Goal: Check status: Check status

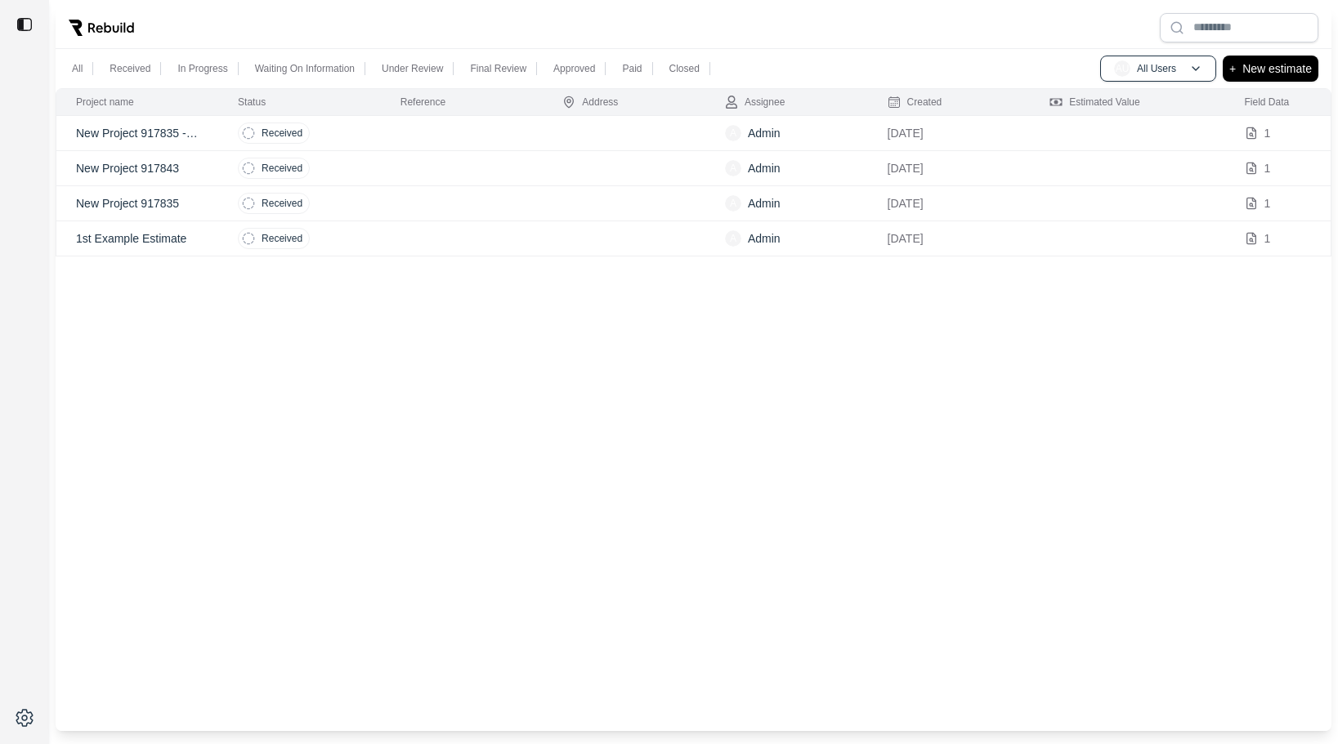
click at [390, 126] on td at bounding box center [462, 133] width 163 height 35
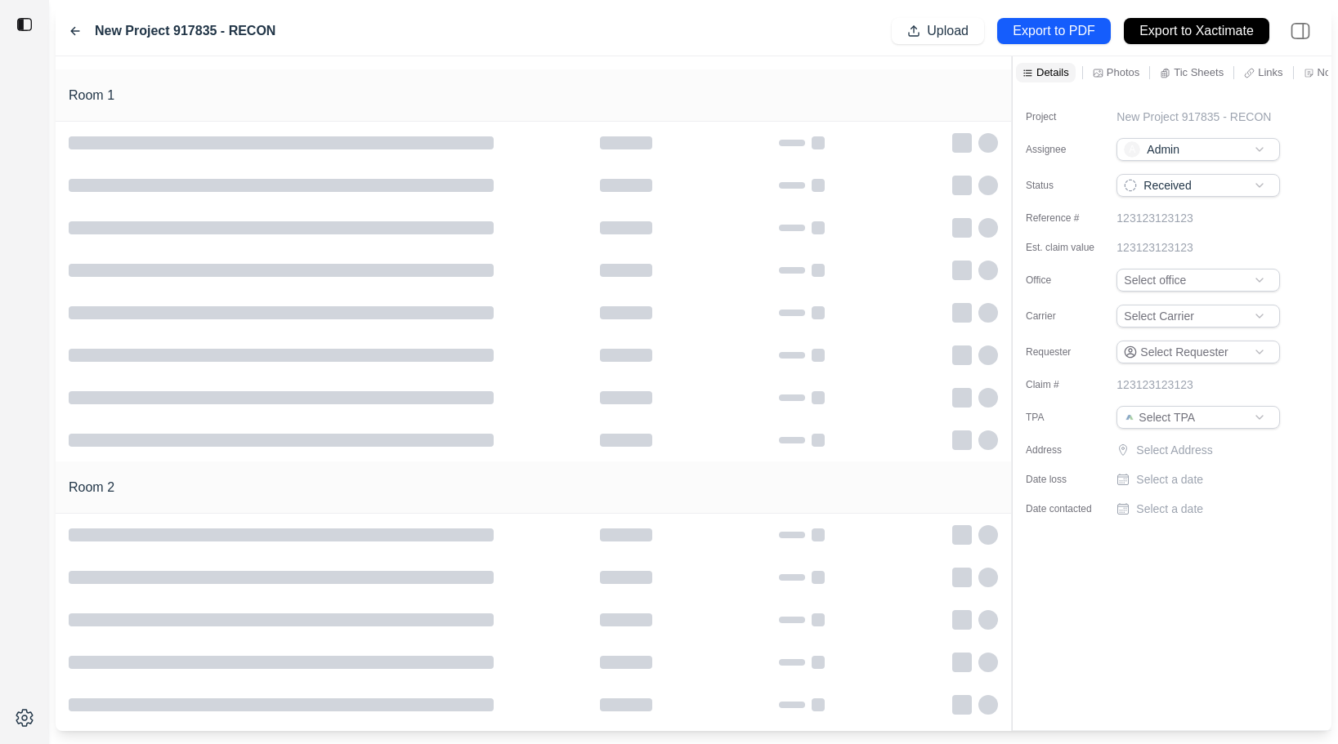
click at [404, 80] on div "Room 1" at bounding box center [533, 95] width 955 height 52
click at [78, 33] on icon at bounding box center [75, 31] width 13 height 13
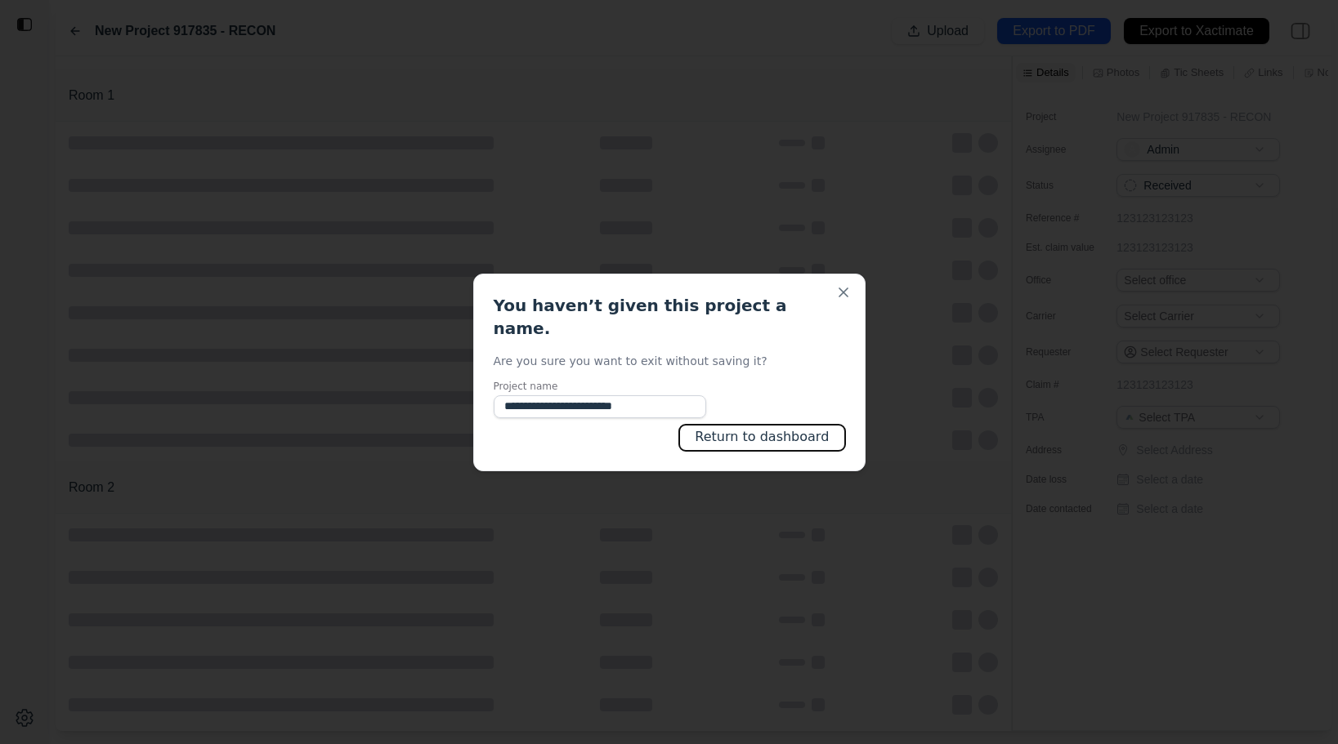
click at [790, 436] on button "Return to dashboard" at bounding box center [761, 438] width 165 height 26
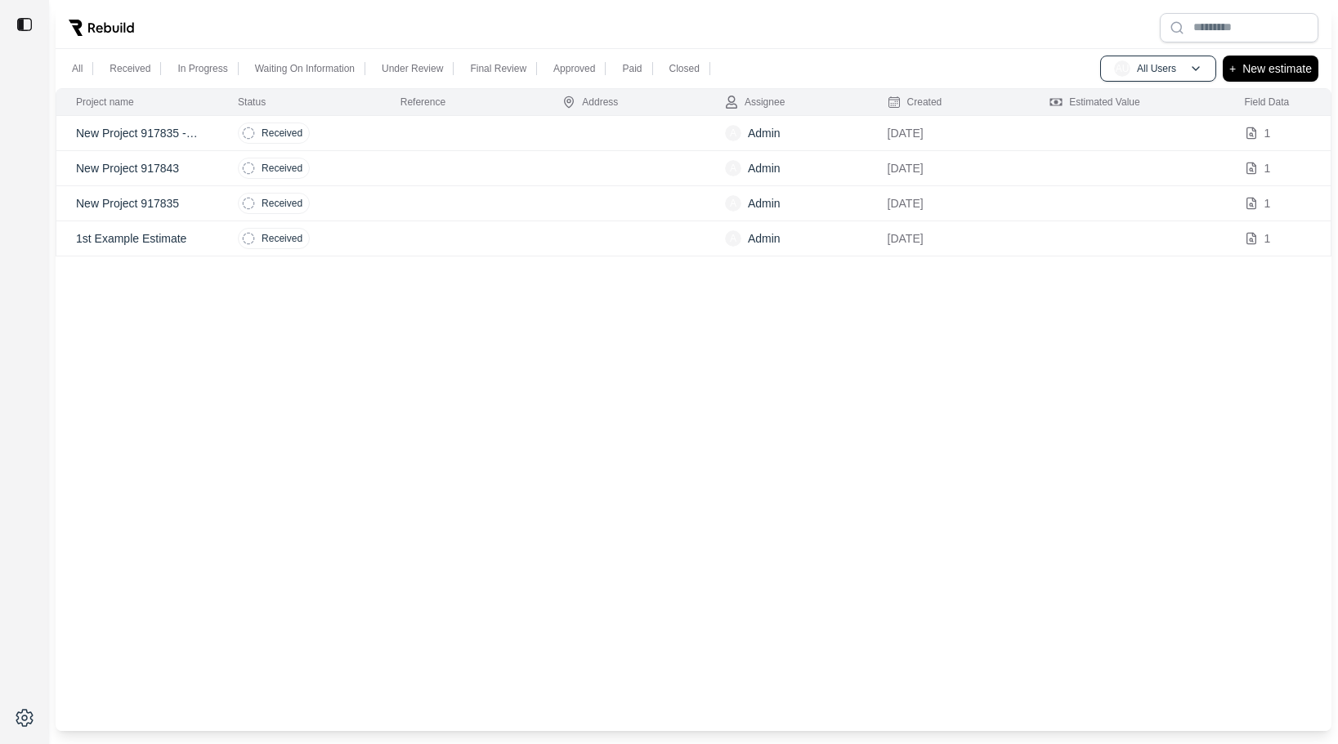
click at [356, 139] on td "Received" at bounding box center [299, 133] width 163 height 35
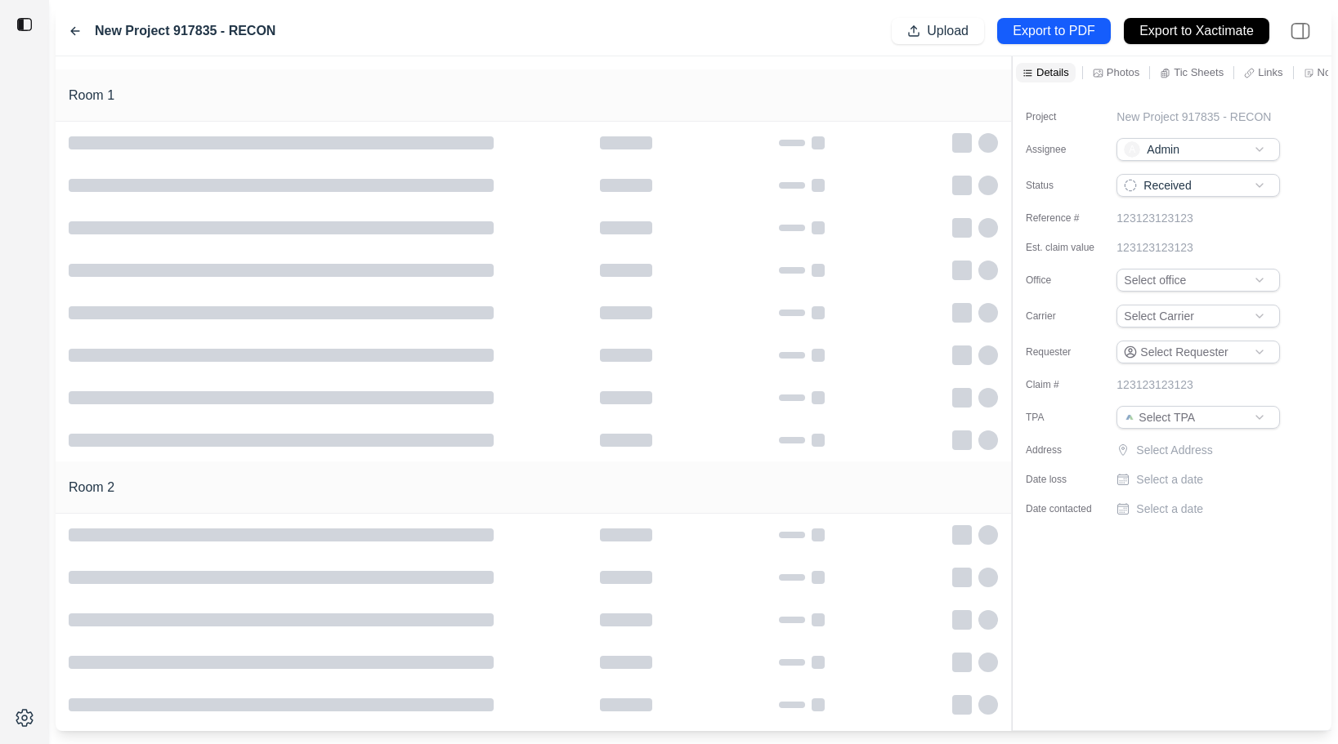
click at [78, 25] on icon at bounding box center [75, 31] width 13 height 13
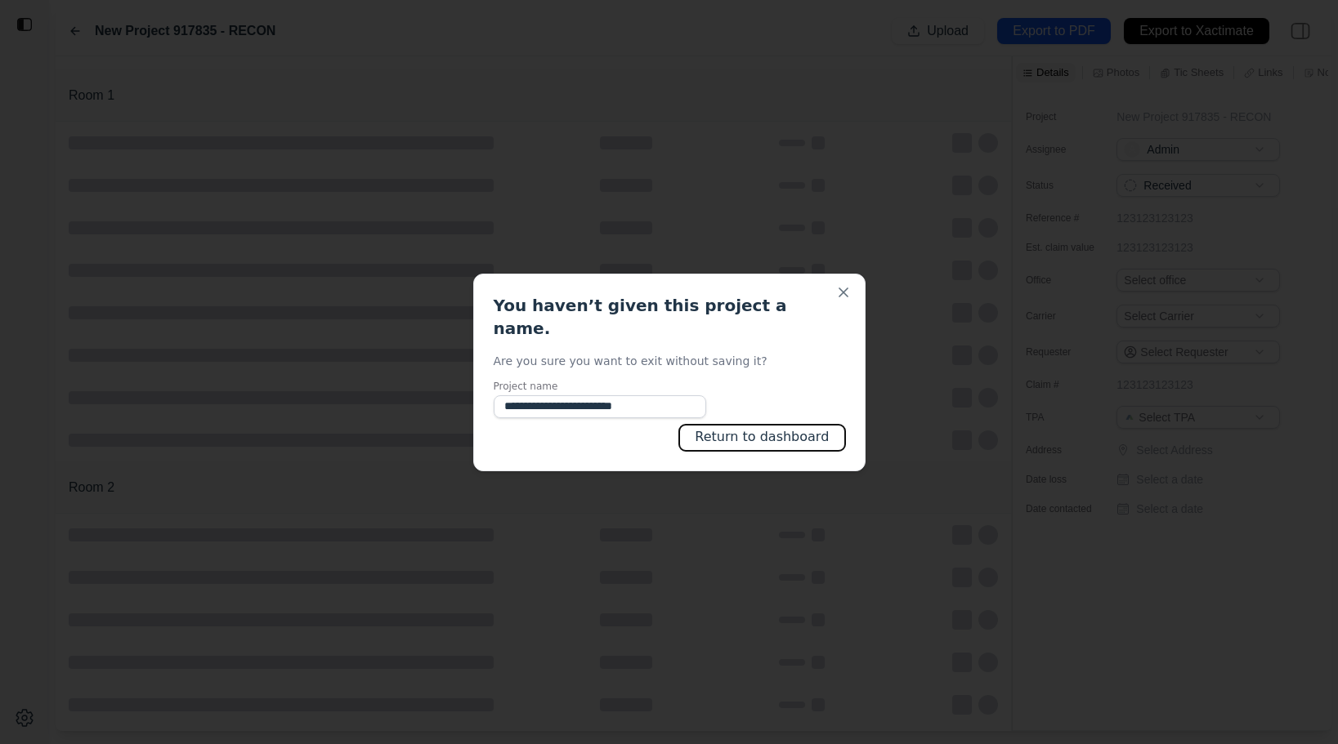
click at [773, 425] on button "Return to dashboard" at bounding box center [761, 438] width 165 height 26
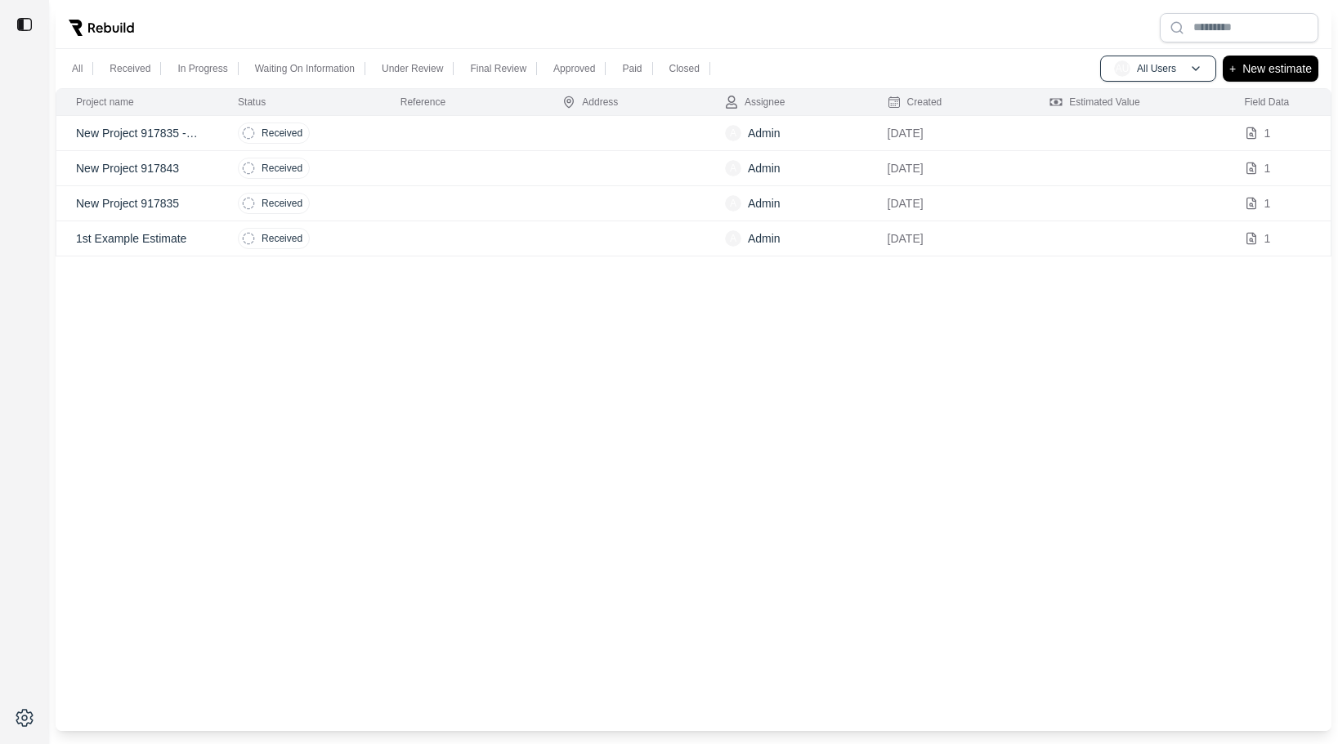
click at [377, 128] on td "Received" at bounding box center [299, 133] width 163 height 35
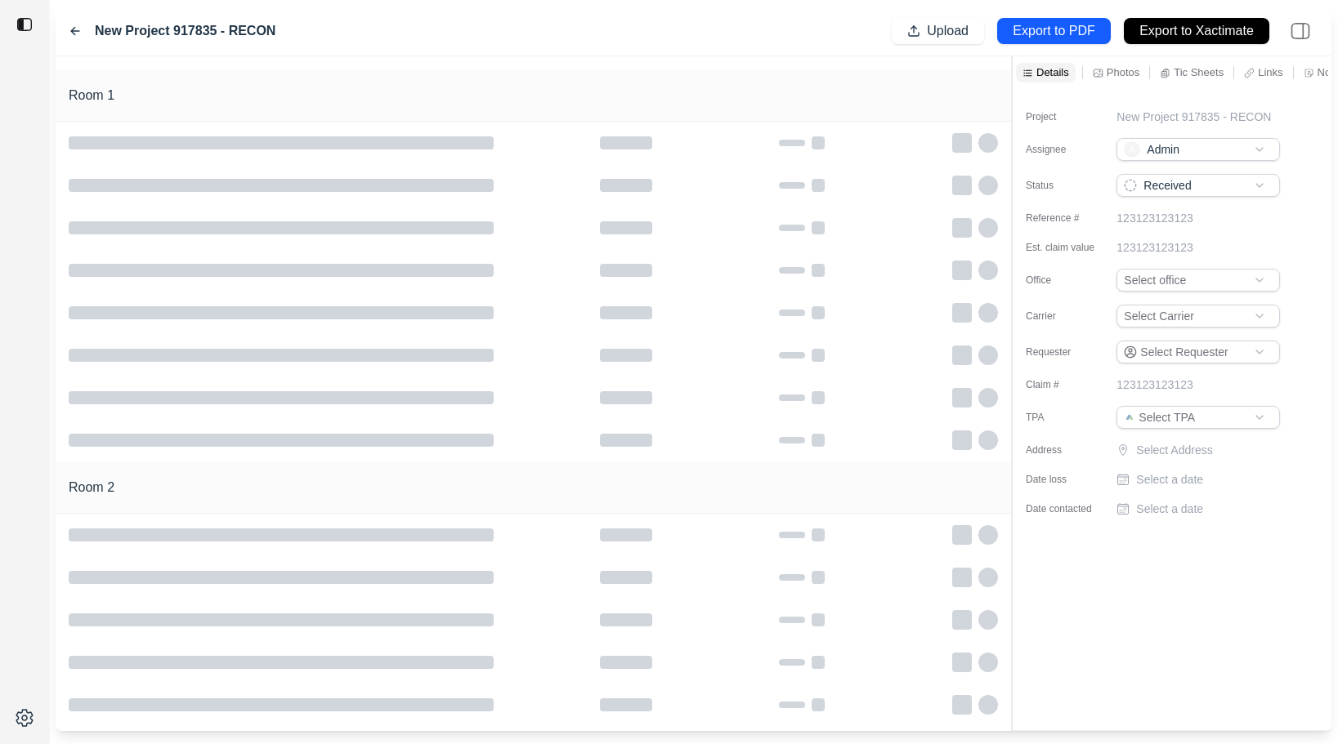
click at [76, 31] on icon at bounding box center [75, 31] width 8 height 7
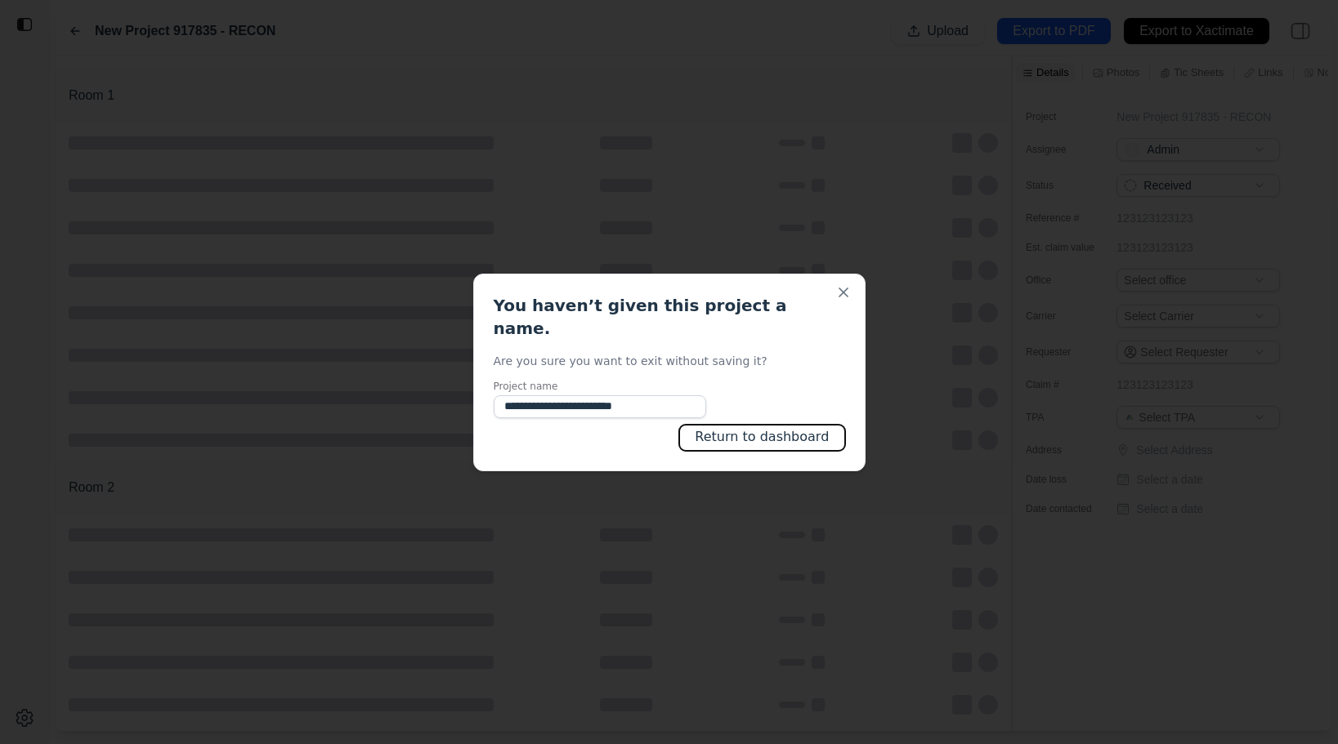
click at [802, 432] on button "Return to dashboard" at bounding box center [761, 438] width 165 height 26
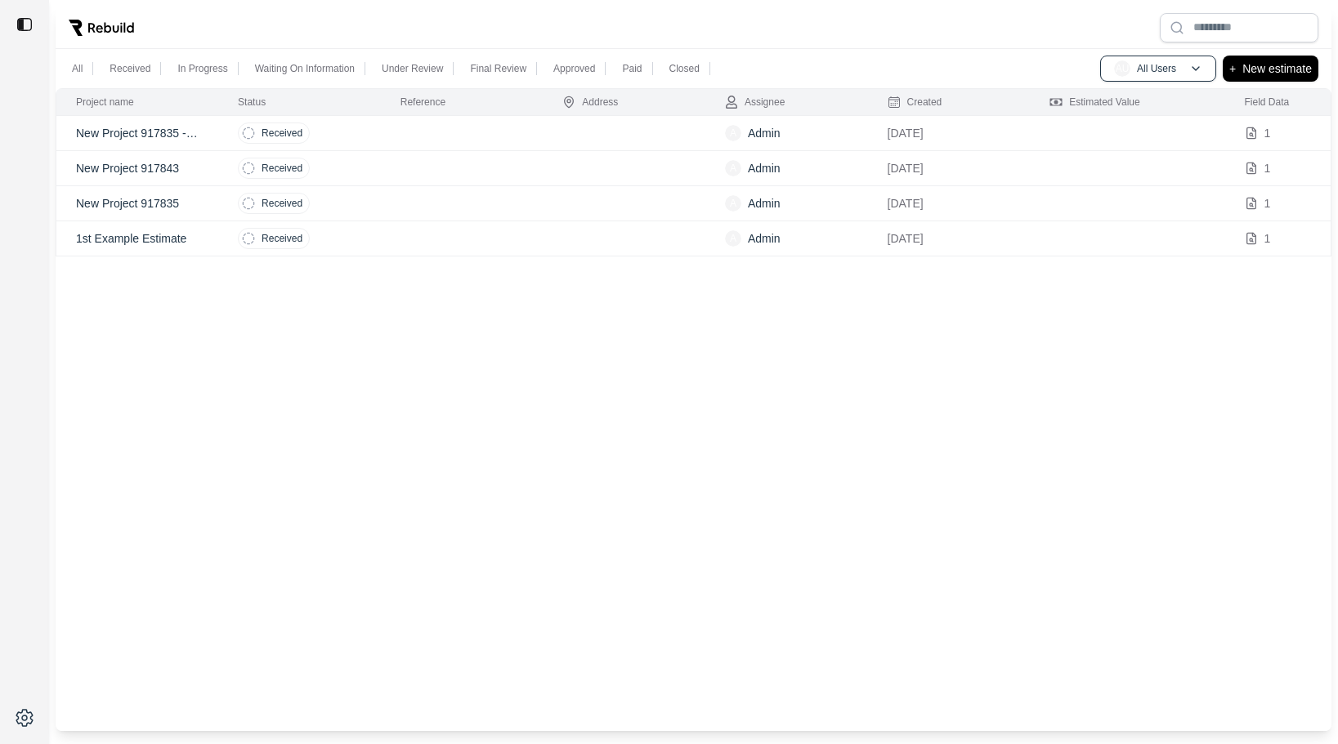
click at [624, 172] on td at bounding box center [624, 168] width 163 height 35
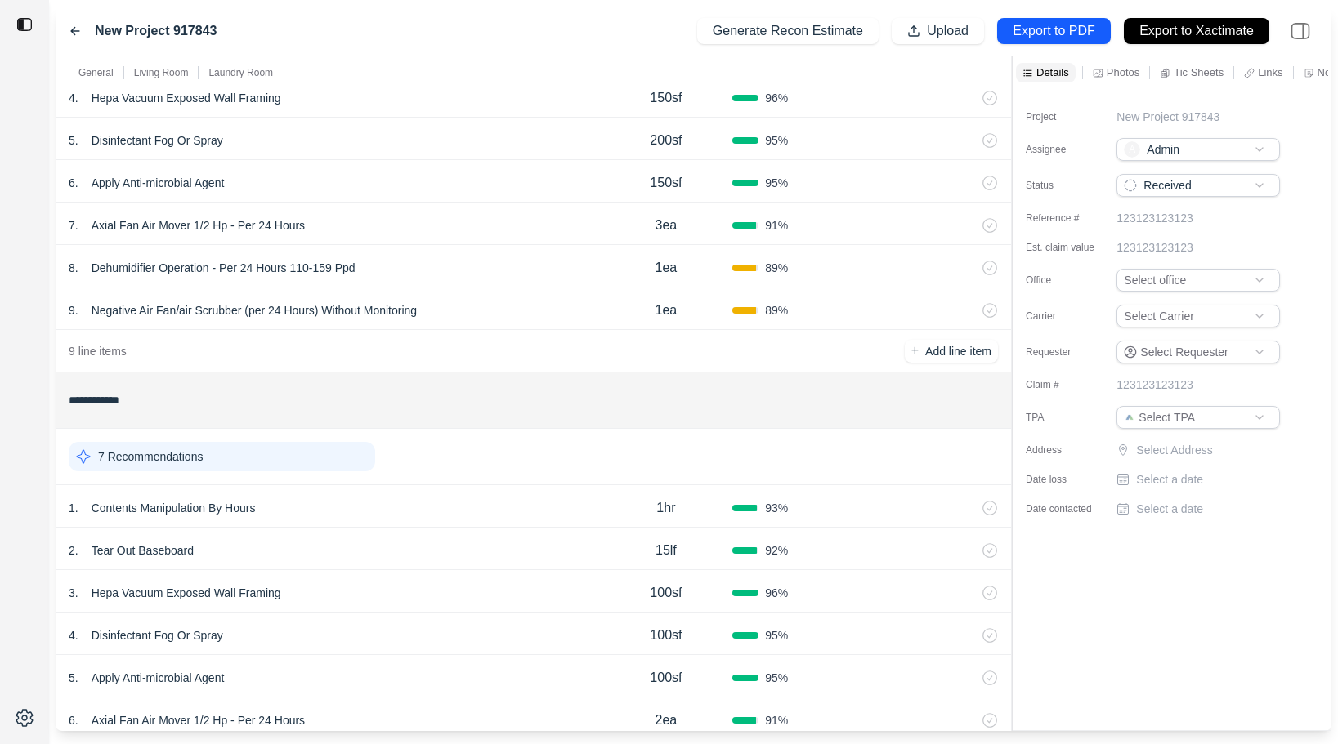
scroll to position [1124, 0]
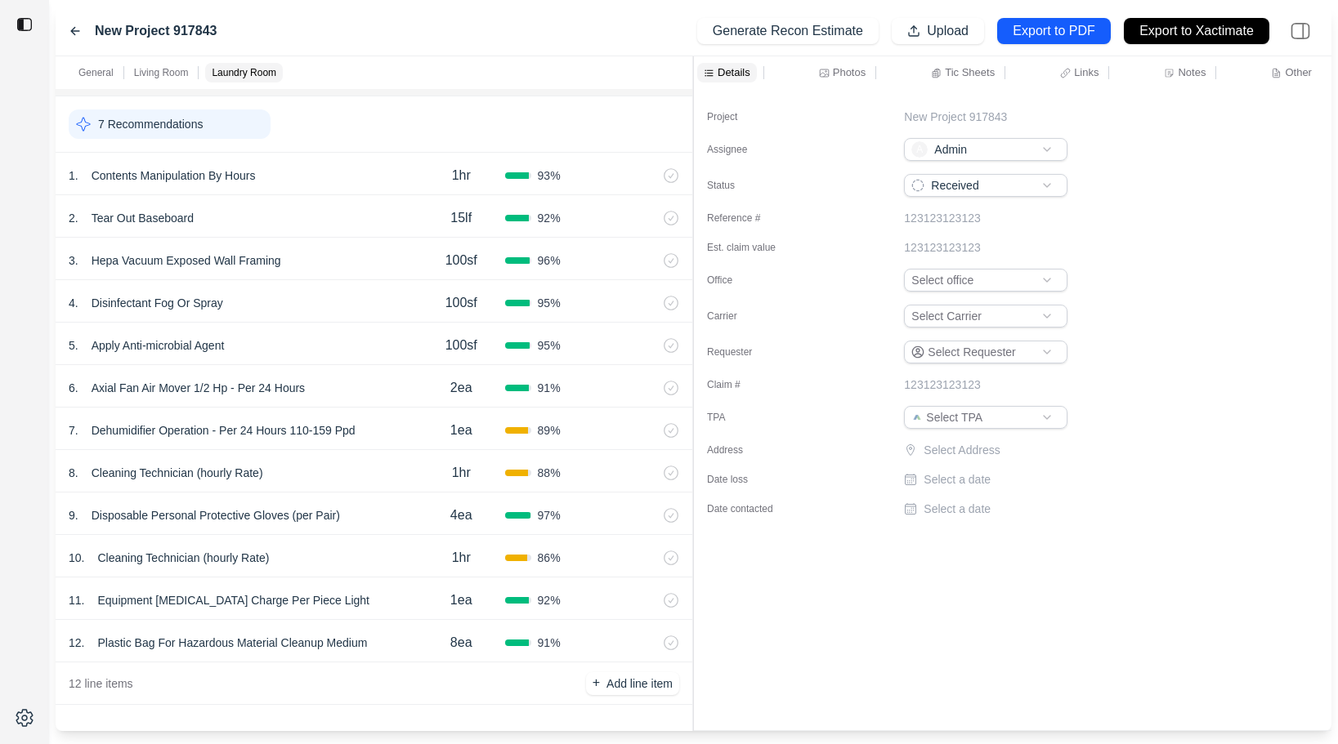
click at [624, 120] on div "**********" at bounding box center [694, 393] width 1276 height 675
click at [1294, 67] on p "Other" at bounding box center [1298, 72] width 27 height 14
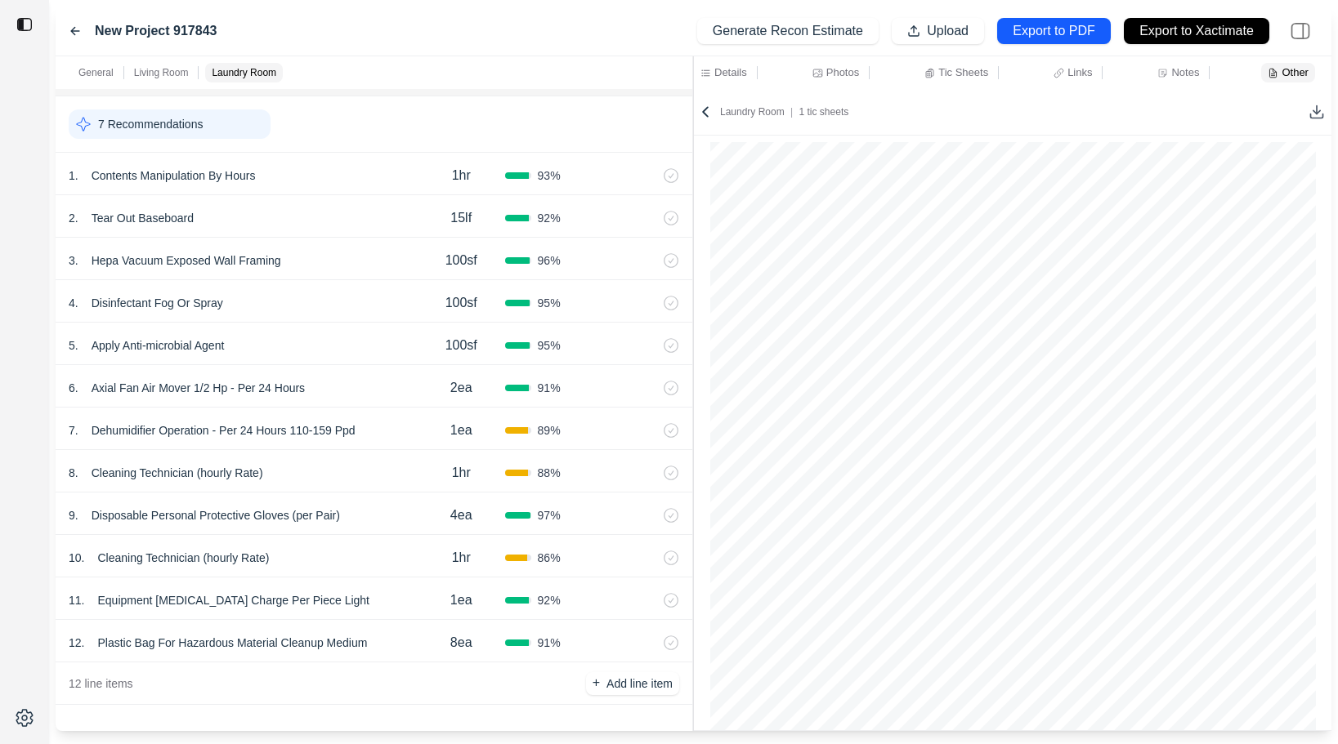
scroll to position [0, 0]
click at [71, 22] on div "New Project 917843" at bounding box center [143, 31] width 148 height 20
click at [73, 29] on icon at bounding box center [75, 31] width 8 height 7
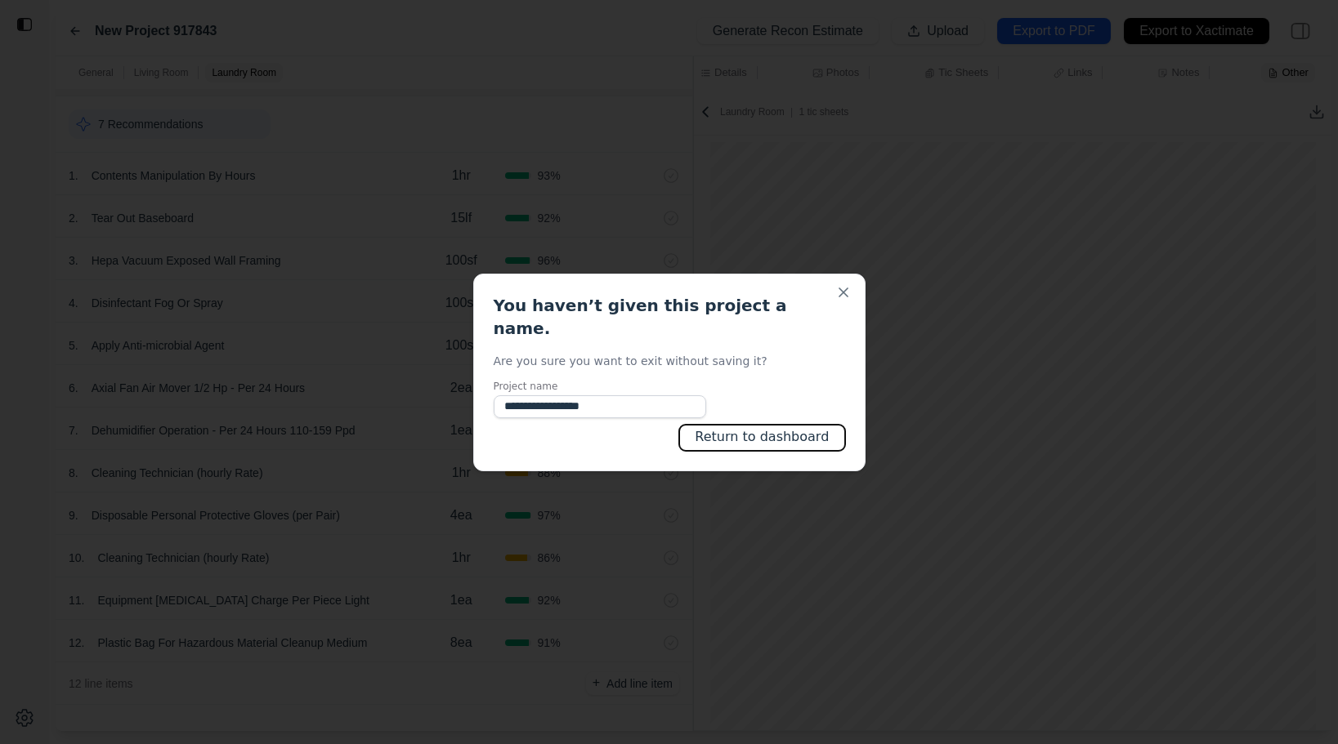
click at [781, 435] on button "Return to dashboard" at bounding box center [761, 438] width 165 height 26
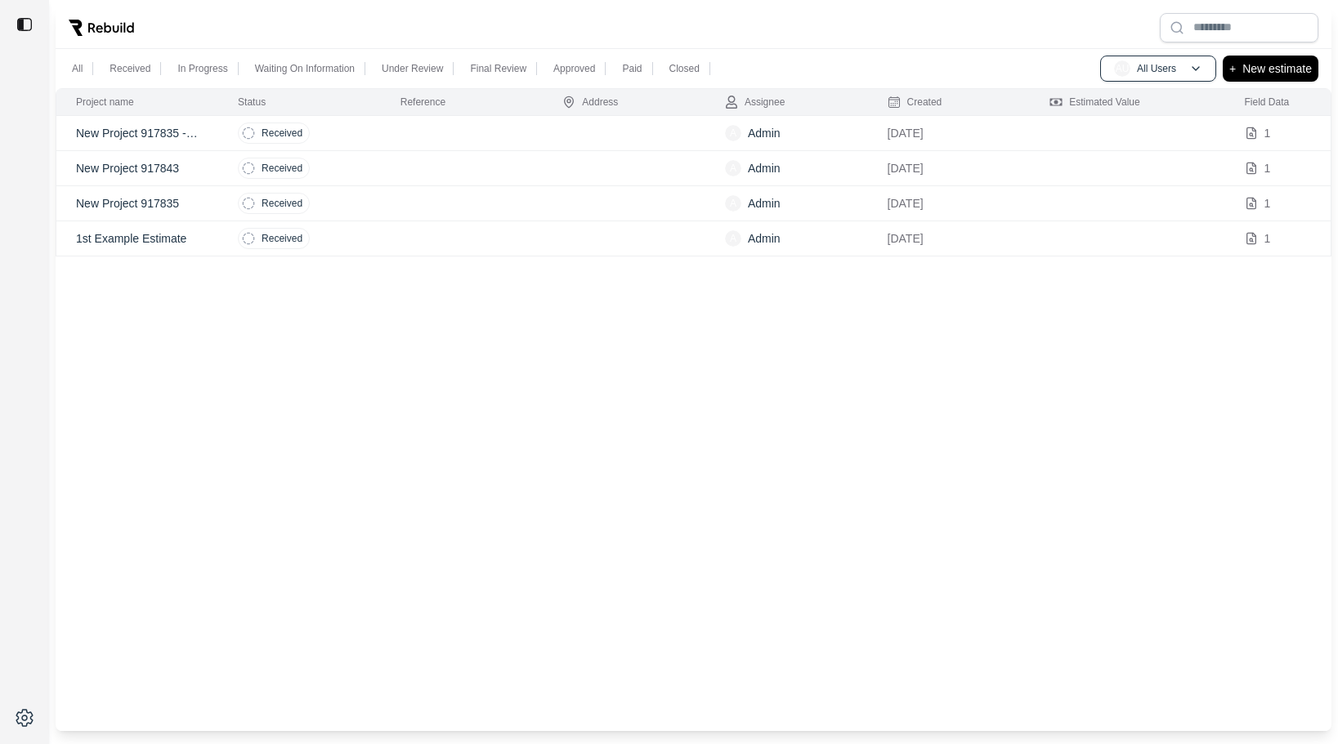
click at [381, 204] on td at bounding box center [462, 203] width 163 height 35
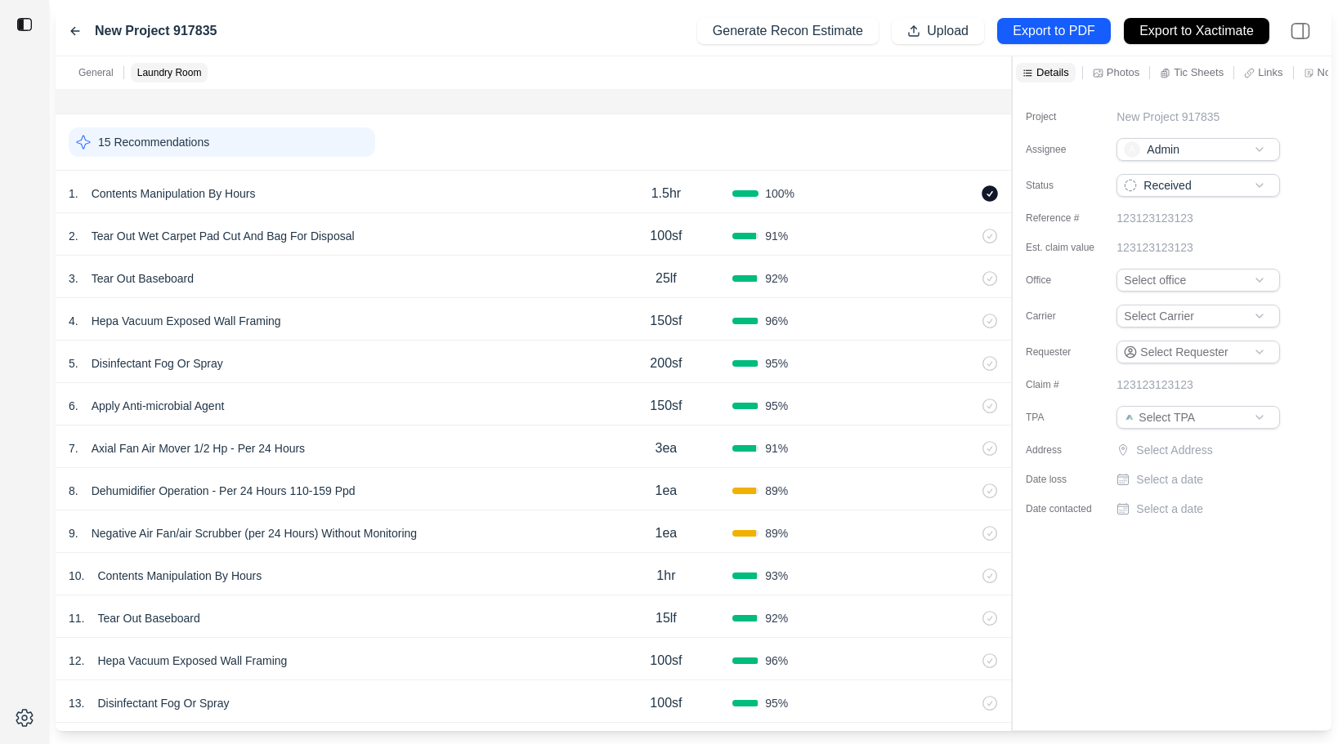
scroll to position [534, 0]
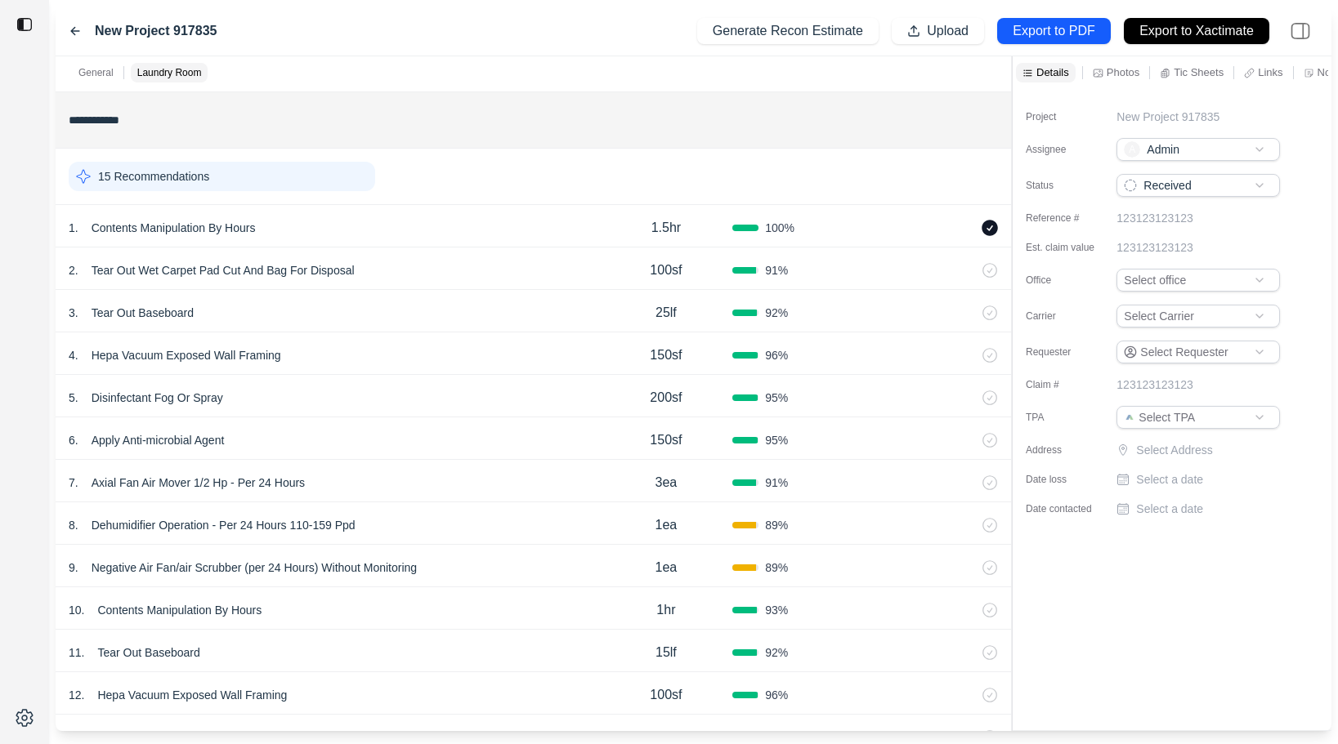
click at [1316, 72] on div "Notes" at bounding box center [1324, 73] width 48 height 20
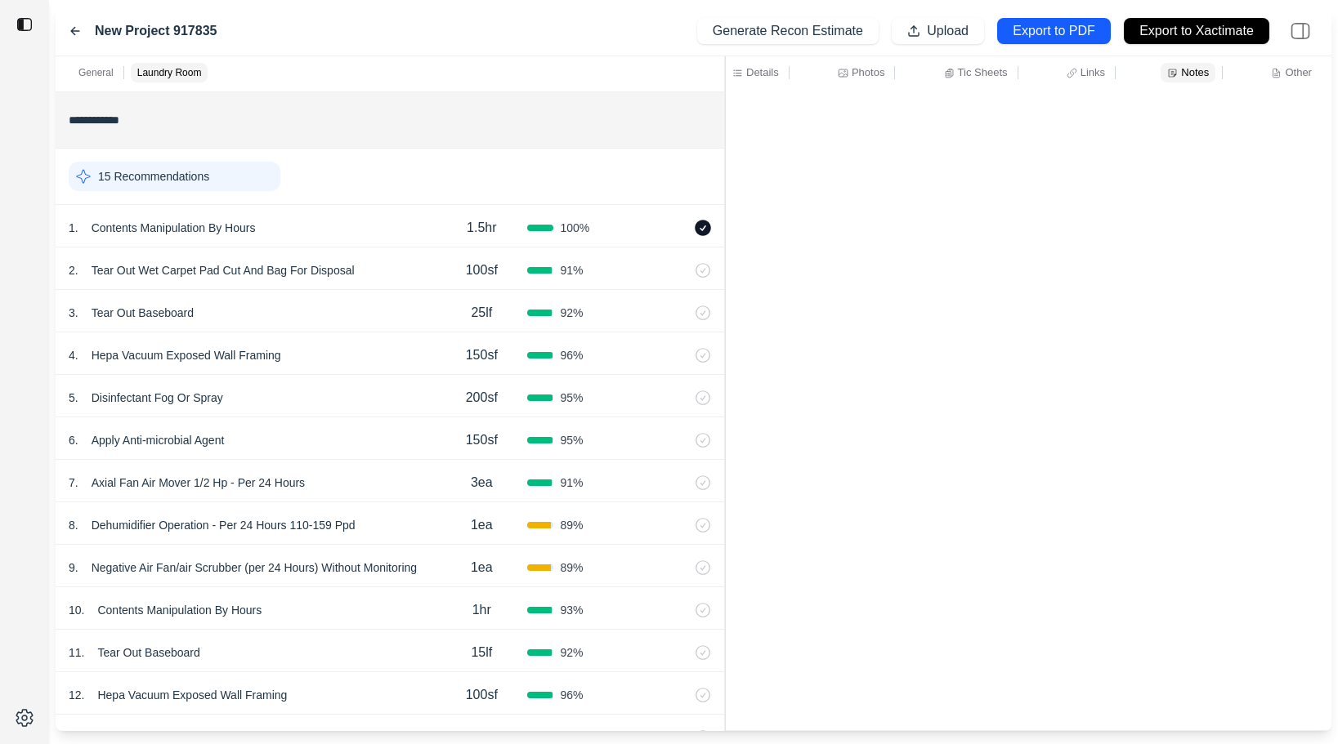
click at [727, 87] on div "**********" at bounding box center [694, 393] width 1276 height 675
click at [1276, 63] on div "Other" at bounding box center [1290, 73] width 47 height 20
click at [1320, 115] on icon at bounding box center [1316, 112] width 16 height 16
